Goal: Information Seeking & Learning: Learn about a topic

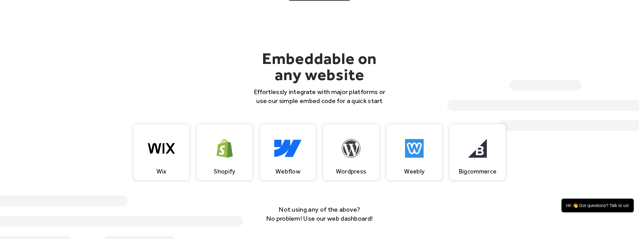
scroll to position [572, 0]
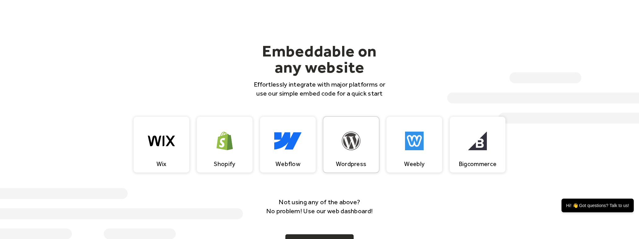
click at [355, 130] on div "Wordpress" at bounding box center [351, 145] width 56 height 56
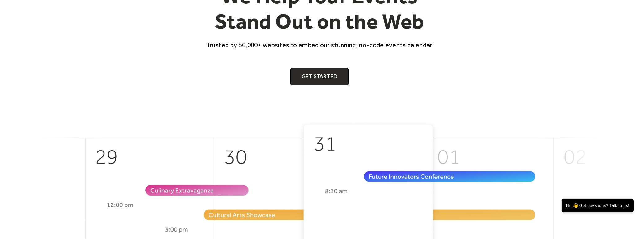
scroll to position [0, 0]
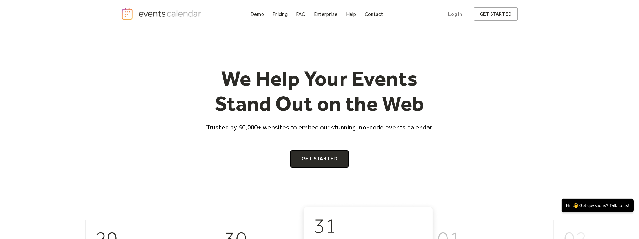
click at [305, 14] on div "FAQ" at bounding box center [301, 13] width 10 height 3
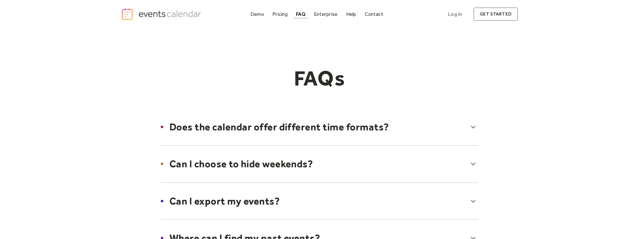
click at [387, 131] on div at bounding box center [320, 127] width 330 height 38
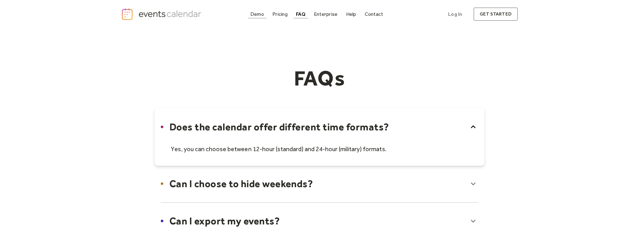
click at [257, 15] on div "Demo" at bounding box center [258, 13] width 14 height 3
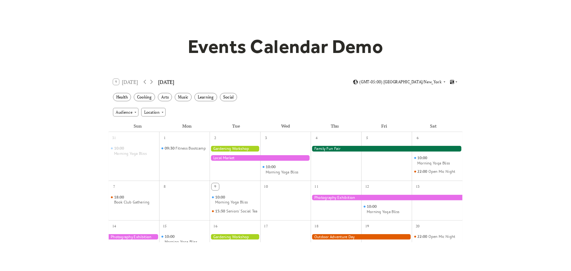
scroll to position [141, 0]
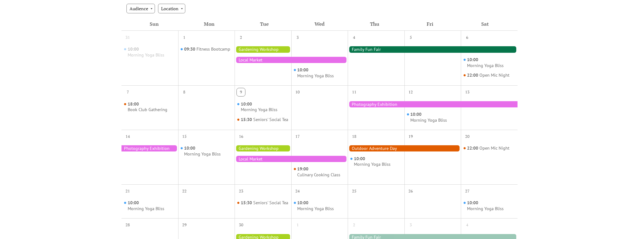
click at [374, 50] on div at bounding box center [433, 49] width 170 height 6
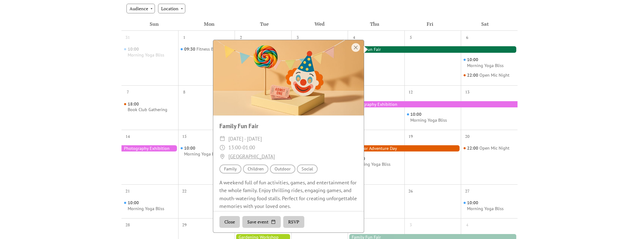
click at [353, 44] on div at bounding box center [356, 47] width 9 height 9
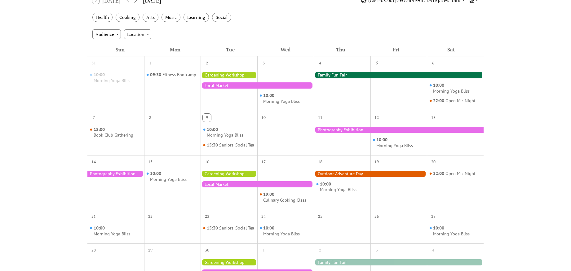
scroll to position [0, 0]
